Goal: Communication & Community: Share content

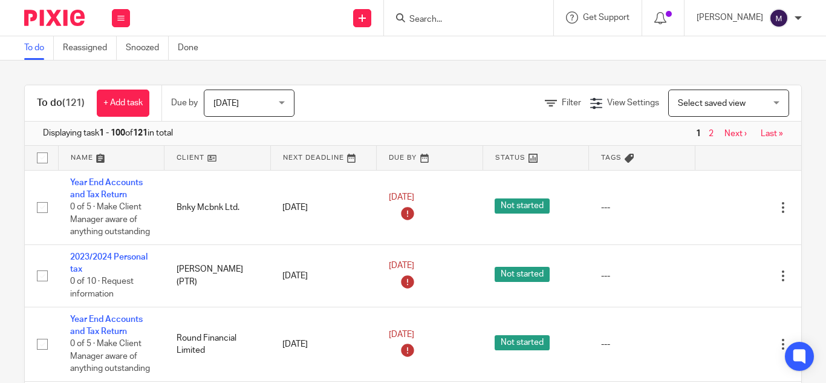
click at [441, 19] on input "Search" at bounding box center [462, 20] width 109 height 11
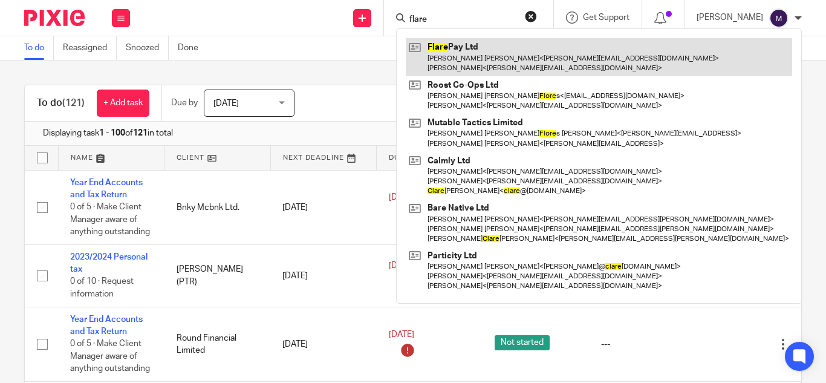
type input "flare"
click at [504, 61] on link at bounding box center [599, 57] width 387 height 38
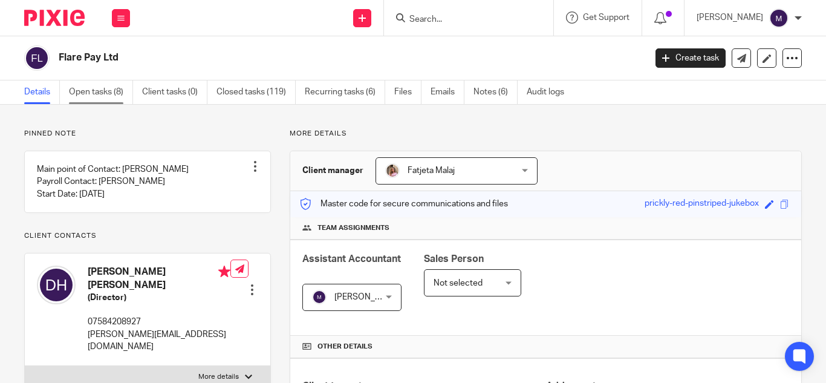
click at [92, 86] on link "Open tasks (8)" at bounding box center [101, 92] width 64 height 24
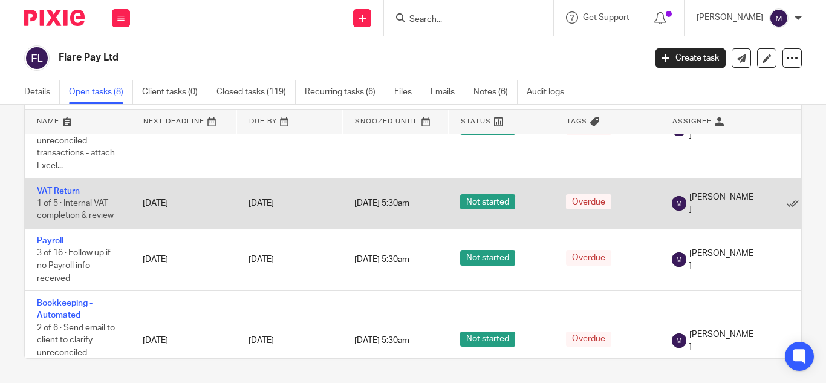
scroll to position [182, 0]
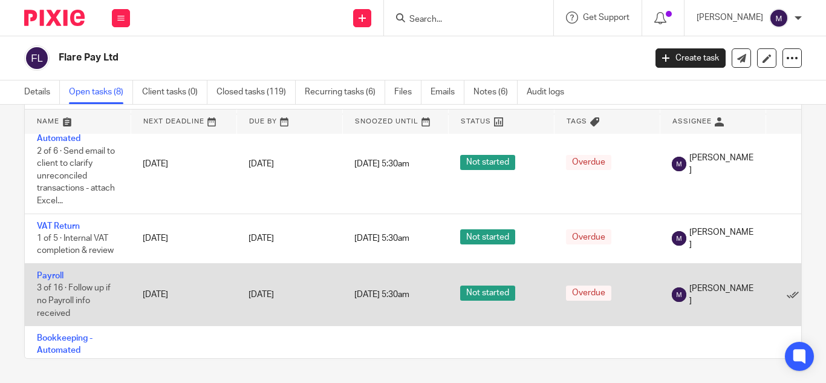
click at [61, 271] on td "Payroll 3 of 16 · Follow up if no Payroll info received" at bounding box center [78, 295] width 106 height 62
click at [42, 276] on link "Payroll" at bounding box center [50, 276] width 27 height 8
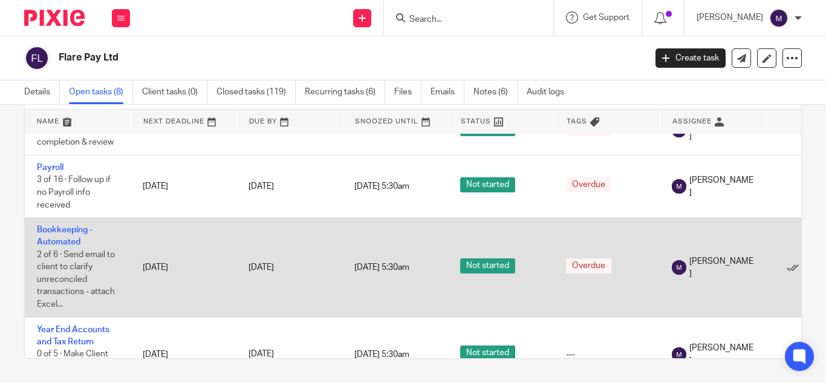
scroll to position [261, 0]
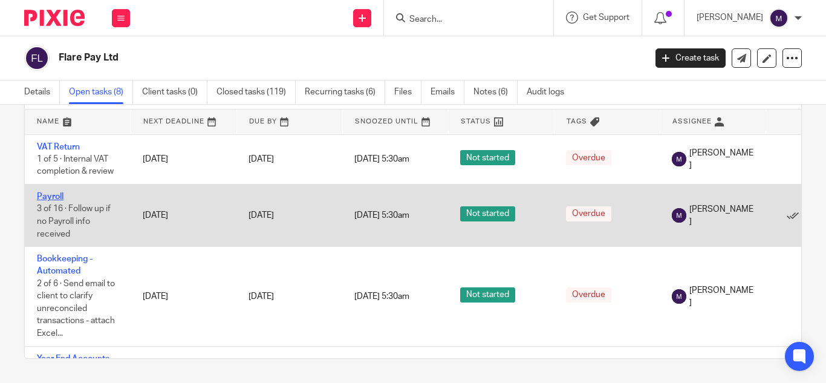
click at [53, 194] on link "Payroll" at bounding box center [50, 196] width 27 height 8
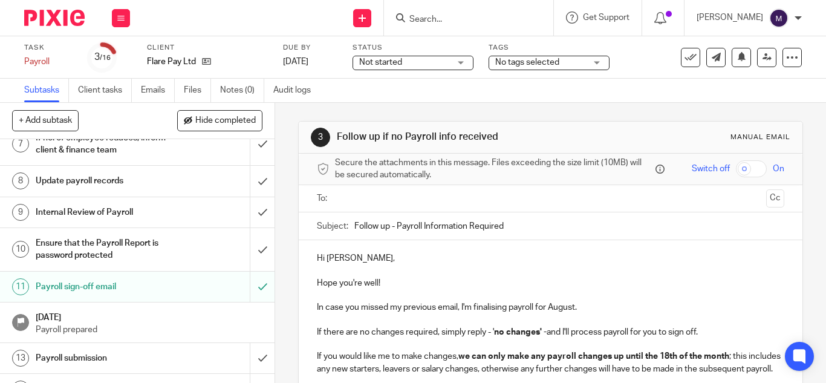
scroll to position [352, 0]
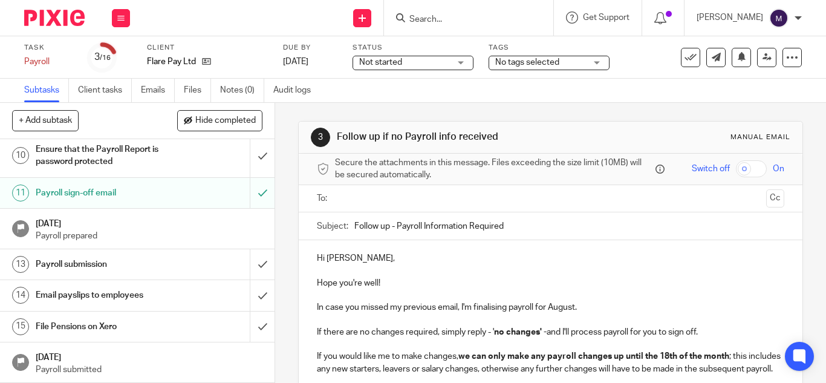
click at [116, 198] on h1 "Payroll sign-off email" at bounding box center [103, 193] width 135 height 18
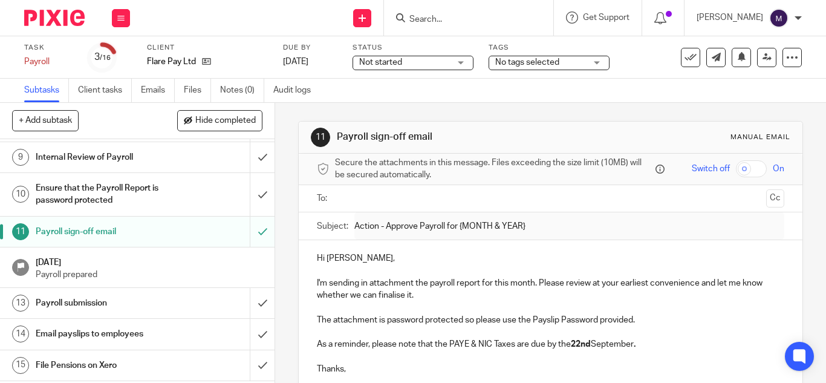
scroll to position [303, 0]
click at [104, 240] on h1 "Payroll sign-off email" at bounding box center [103, 230] width 135 height 18
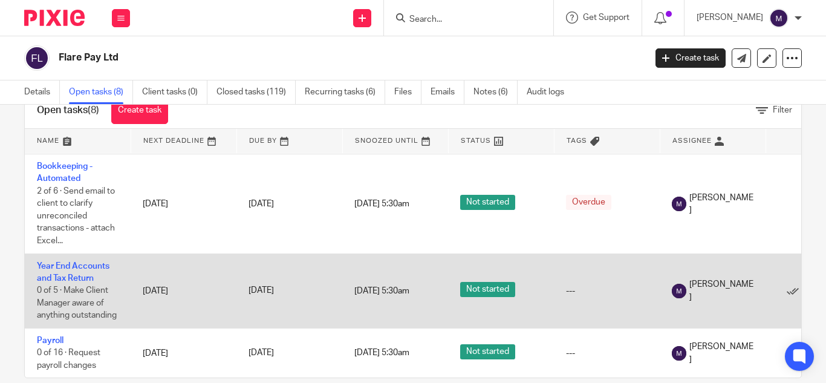
scroll to position [56, 0]
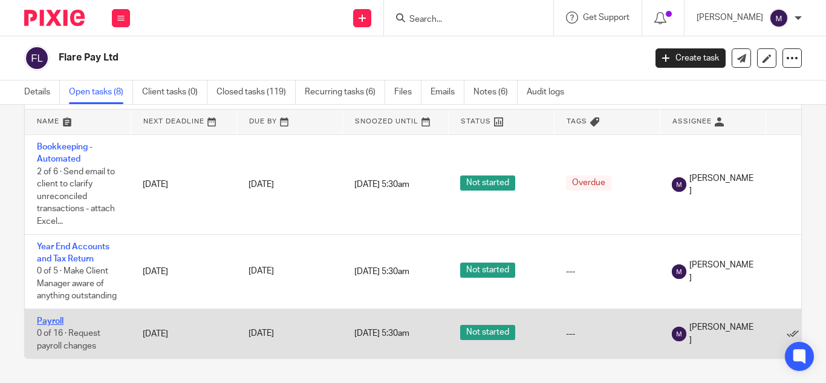
click at [56, 317] on link "Payroll" at bounding box center [50, 321] width 27 height 8
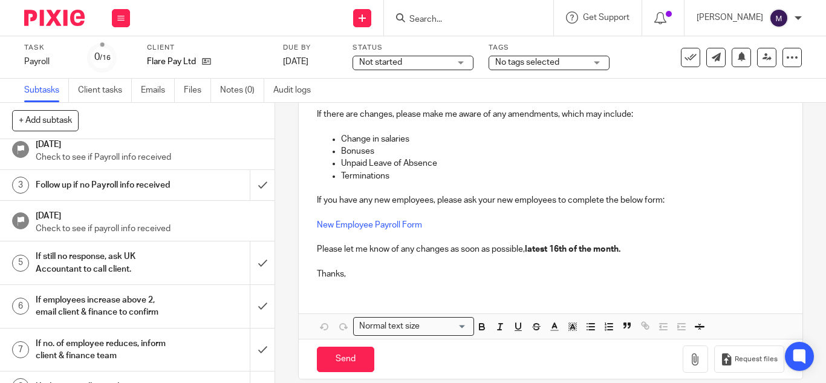
scroll to position [352, 0]
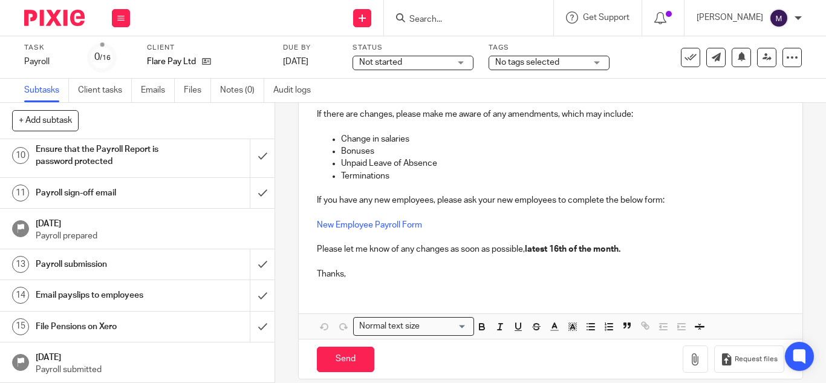
click at [123, 294] on h1 "Email payslips to employees" at bounding box center [103, 295] width 135 height 18
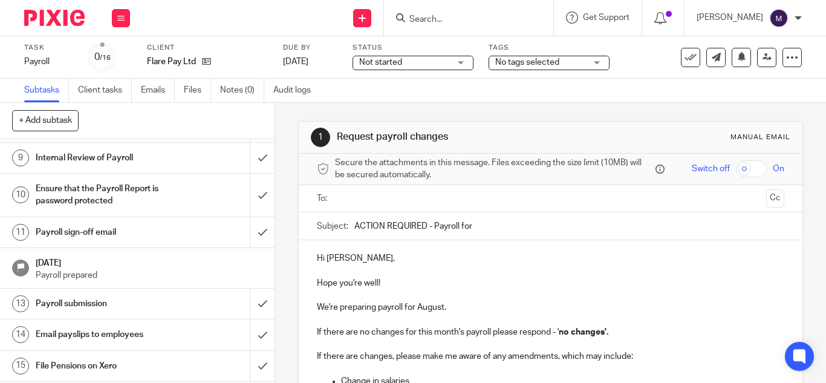
scroll to position [352, 0]
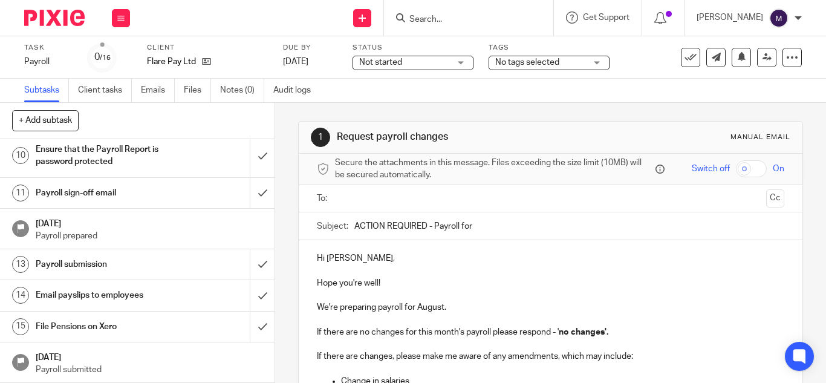
click at [69, 193] on h1 "Payroll sign-off email" at bounding box center [103, 193] width 135 height 18
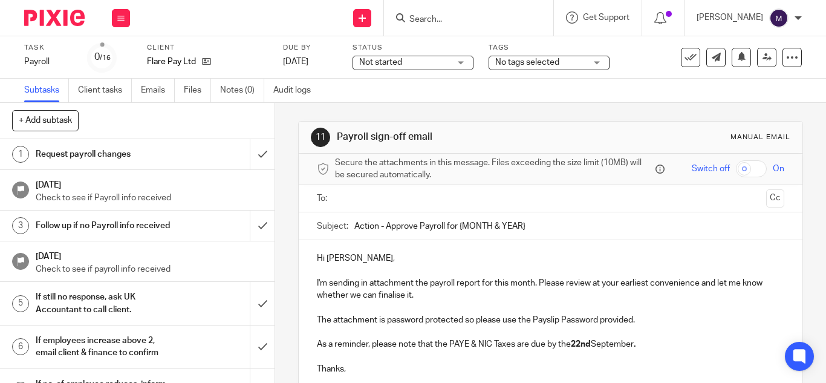
click at [576, 227] on input "Action - Approve Payroll for {MONTH & YEAR}" at bounding box center [570, 225] width 430 height 27
type input "Action - Approve Payroll for August 2025"
click at [362, 262] on p "Hi [PERSON_NAME]," at bounding box center [551, 258] width 468 height 12
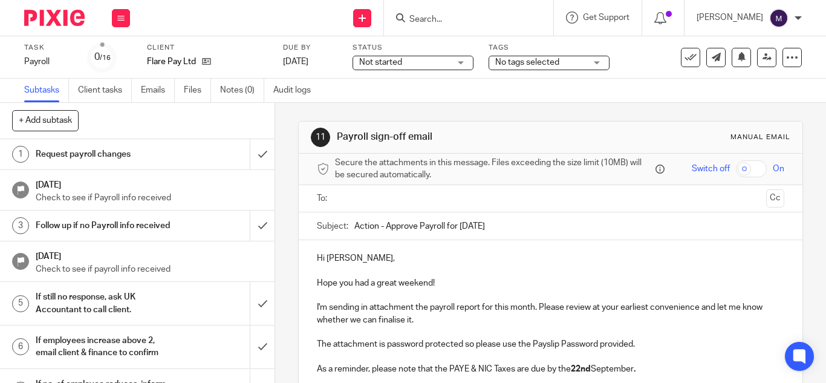
click at [405, 196] on input "text" at bounding box center [550, 199] width 422 height 14
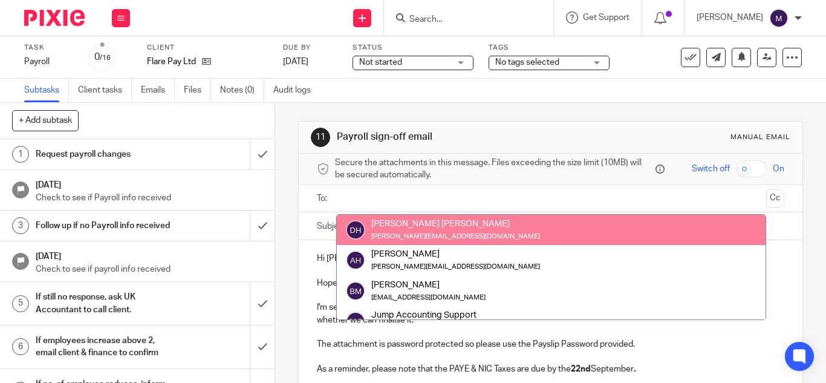
drag, startPoint x: 400, startPoint y: 229, endPoint x: 394, endPoint y: 223, distance: 8.6
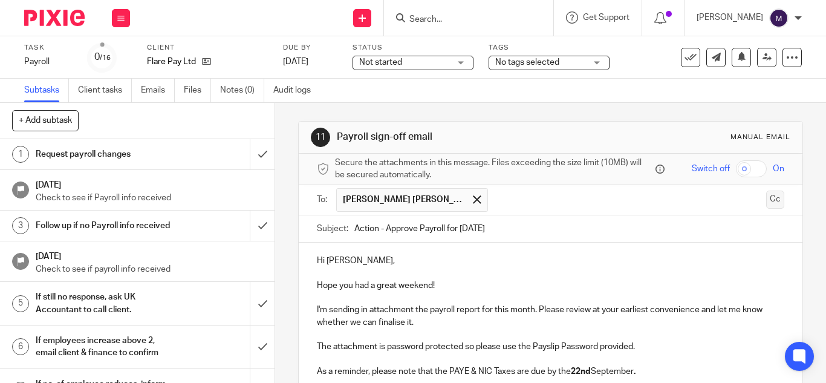
click at [767, 200] on button "Cc" at bounding box center [776, 200] width 18 height 18
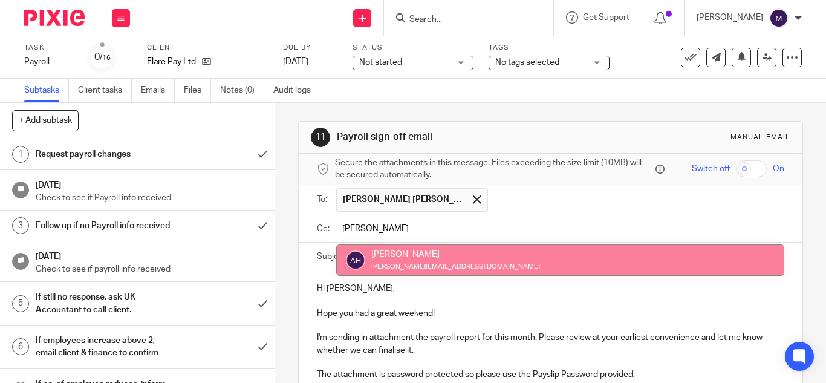
type input "alex"
drag, startPoint x: 429, startPoint y: 263, endPoint x: 437, endPoint y: 260, distance: 8.2
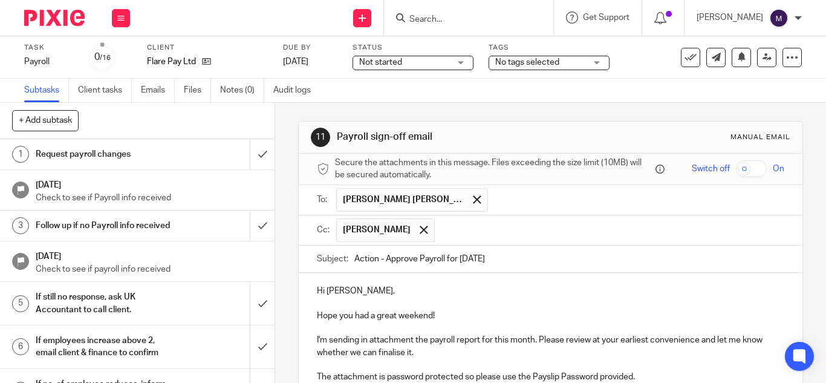
paste input "fatjeta@riseaccounting.co.uk"
type input "fatjeta@riseaccounting.co.uk"
paste input "payroll@riseaccounting.co.uk"
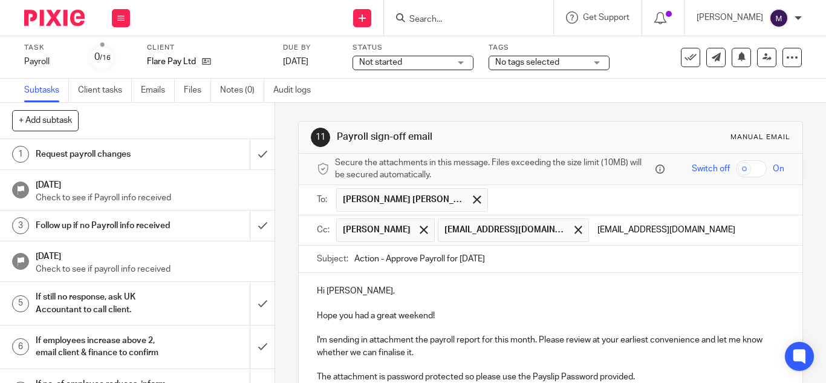
type input "payroll@riseaccounting.co.uk"
click at [509, 308] on div "Hi Dan, Hope you had a great weekend! I'm sending in attachment the payroll rep…" at bounding box center [551, 357] width 504 height 168
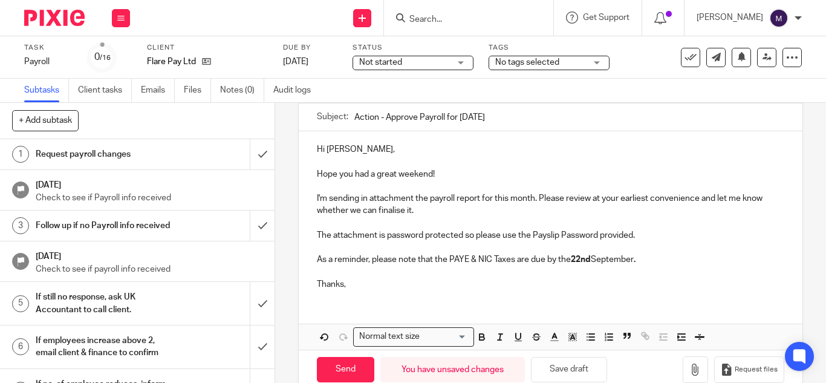
scroll to position [183, 0]
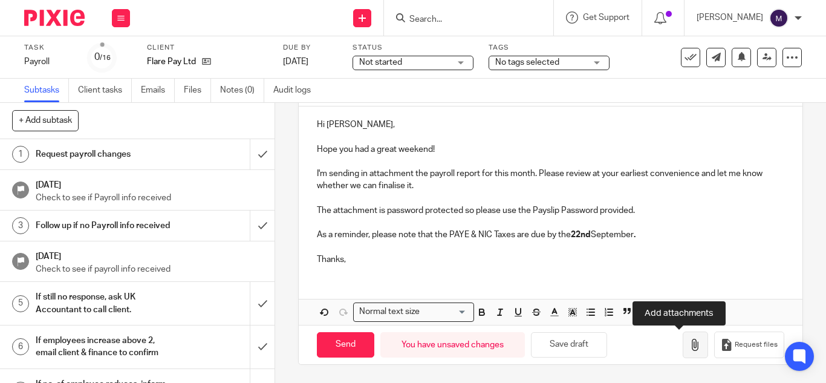
click at [685, 342] on button "button" at bounding box center [695, 345] width 25 height 27
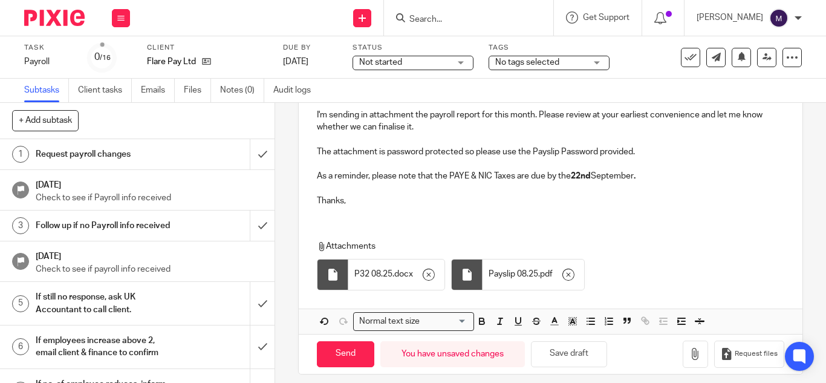
scroll to position [252, 0]
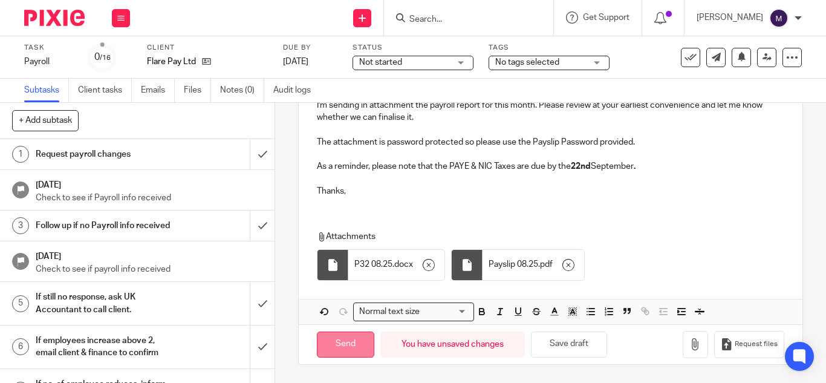
click at [344, 337] on input "Send" at bounding box center [345, 345] width 57 height 26
type input "Sent"
